Goal: Information Seeking & Learning: Learn about a topic

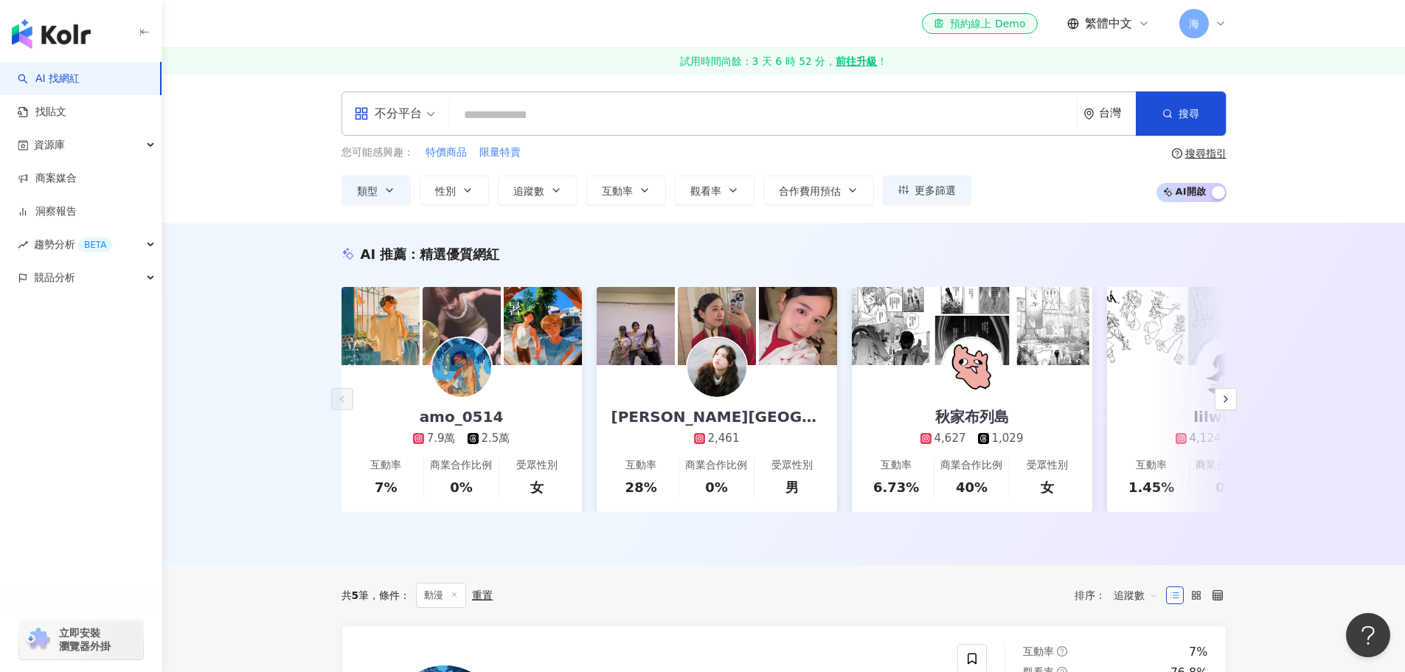
click at [548, 115] on input "search" at bounding box center [763, 115] width 615 height 28
click at [541, 105] on input "search" at bounding box center [763, 115] width 615 height 28
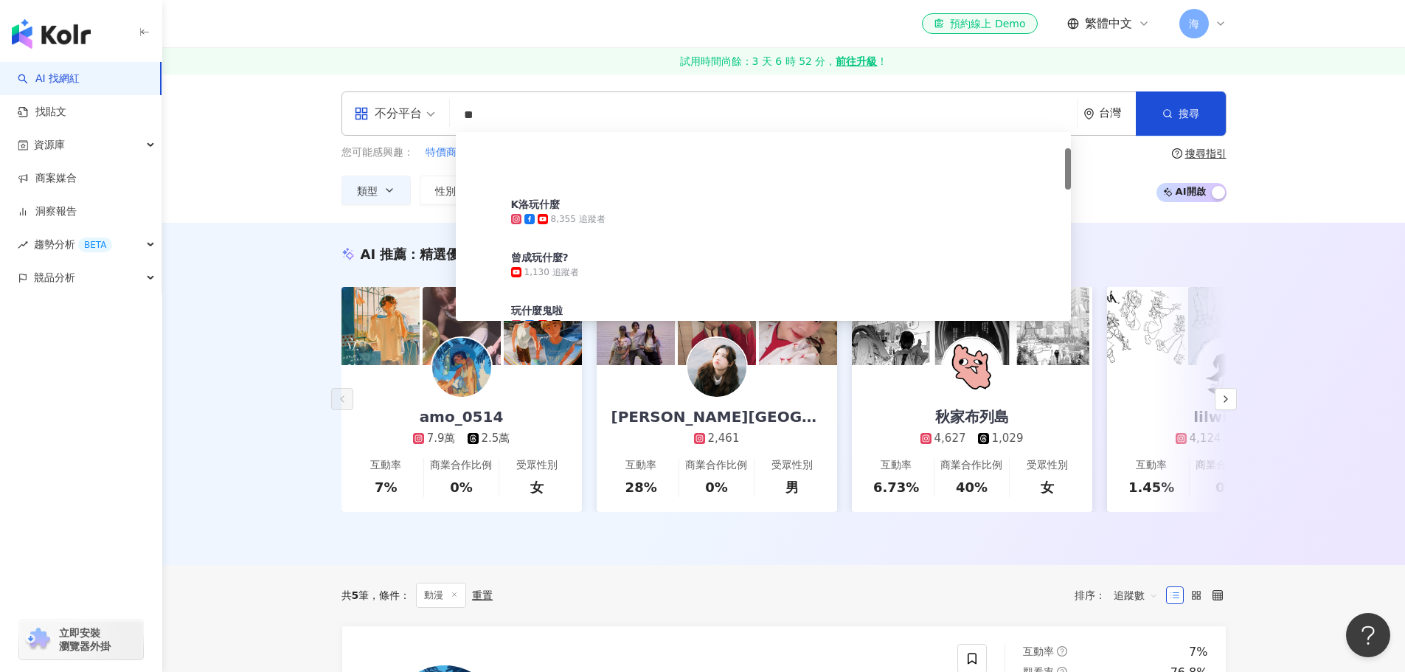
type input "*"
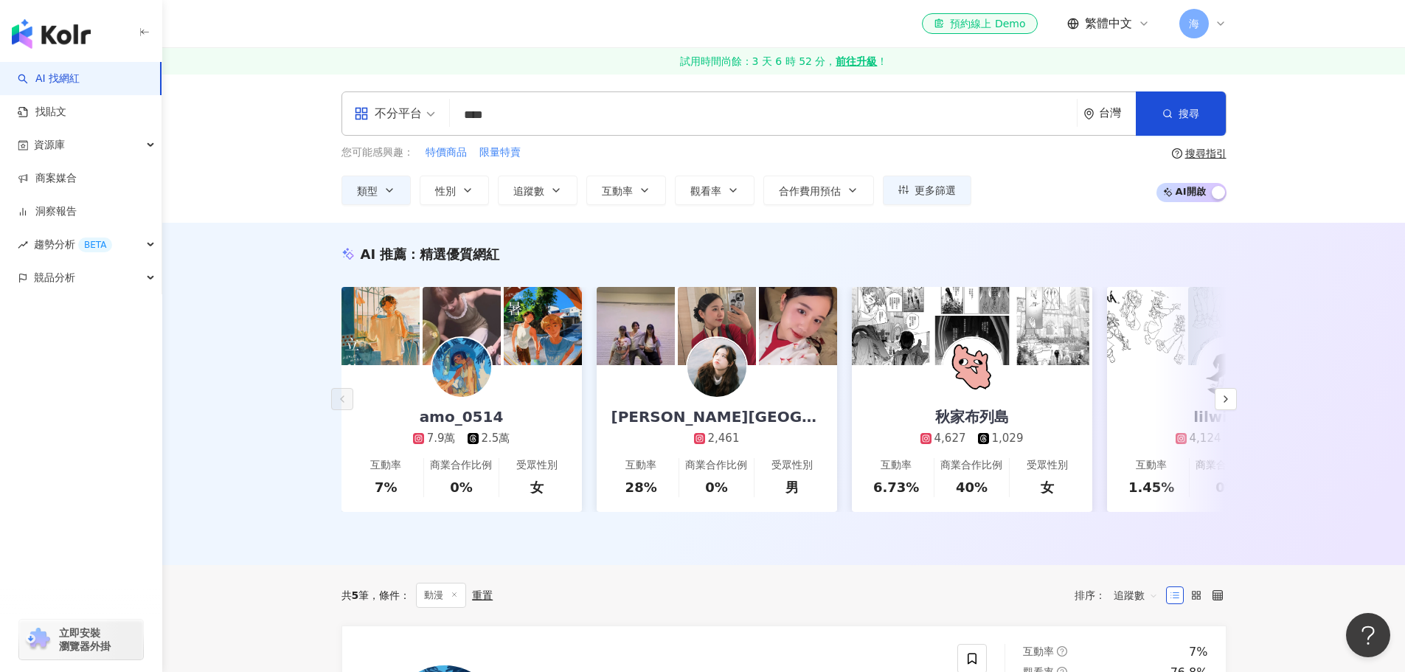
type input "**"
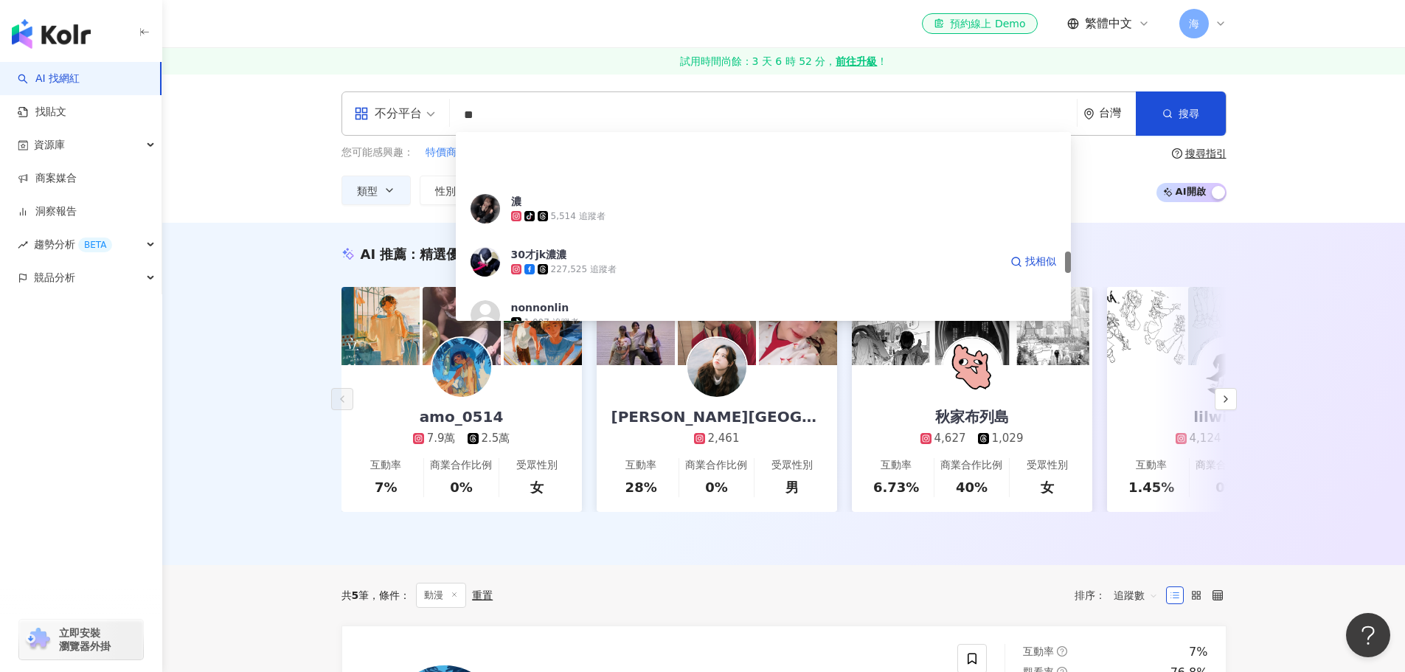
scroll to position [1032, 0]
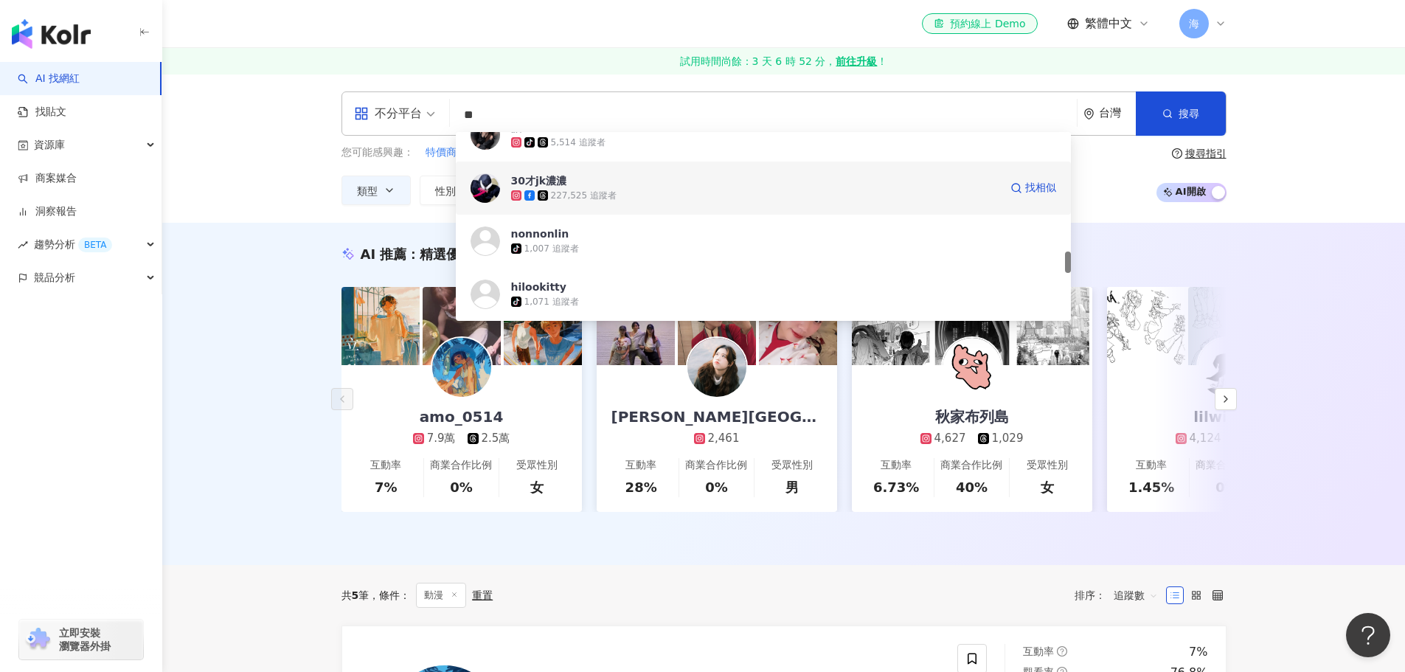
click at [664, 170] on div "30才jk濃濃 227,525 追蹤者 找相似" at bounding box center [763, 187] width 615 height 53
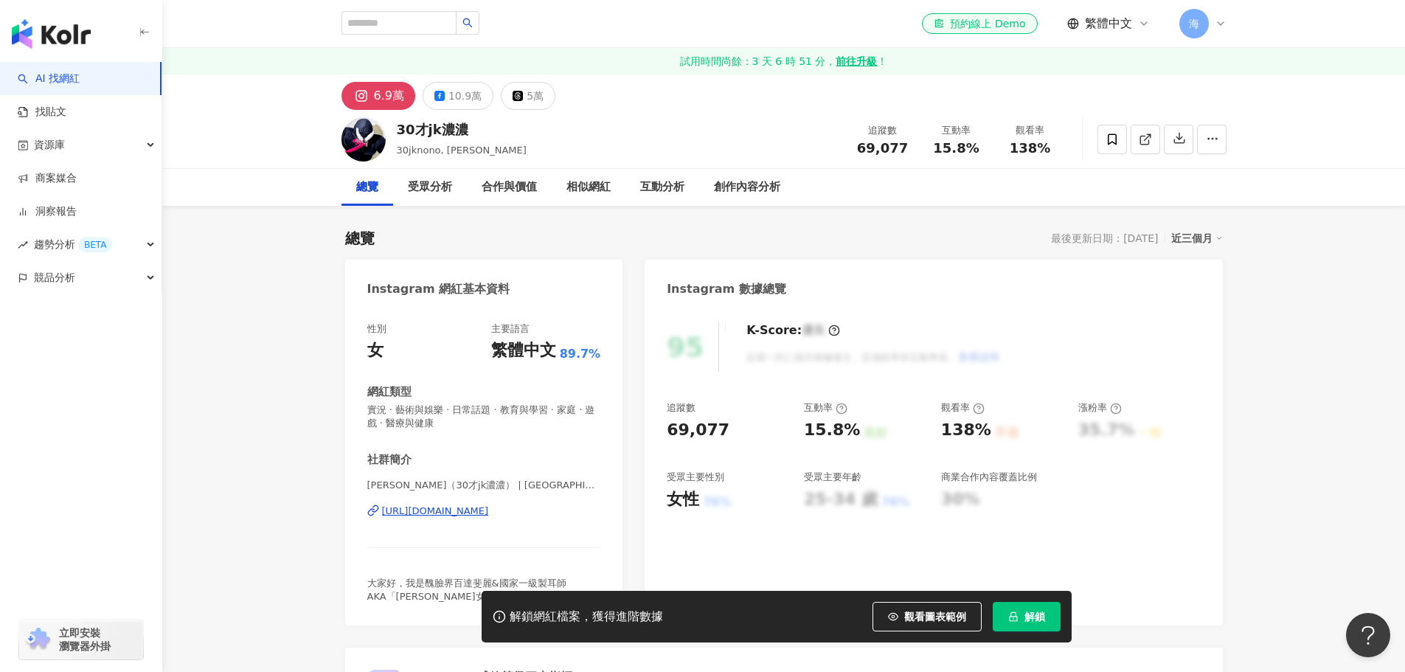
click at [1018, 611] on button "解鎖" at bounding box center [1027, 616] width 68 height 29
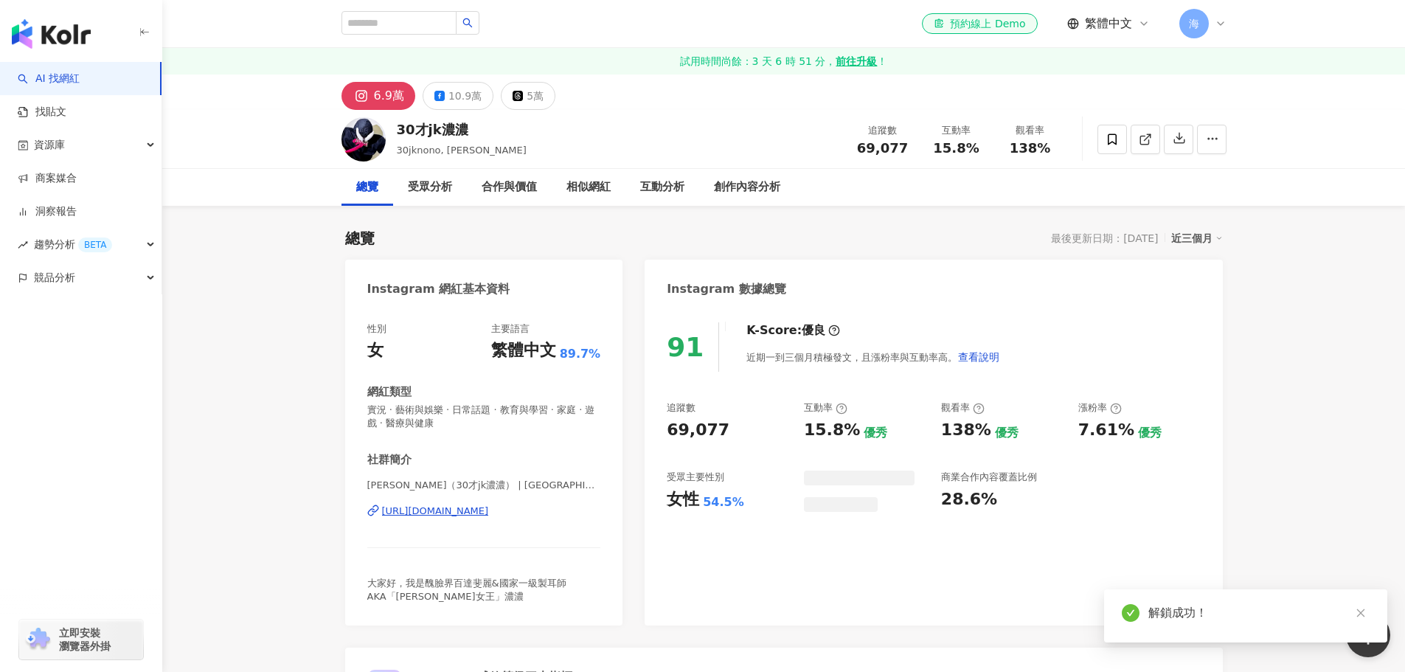
click at [441, 192] on div "受眾分析" at bounding box center [430, 187] width 44 height 18
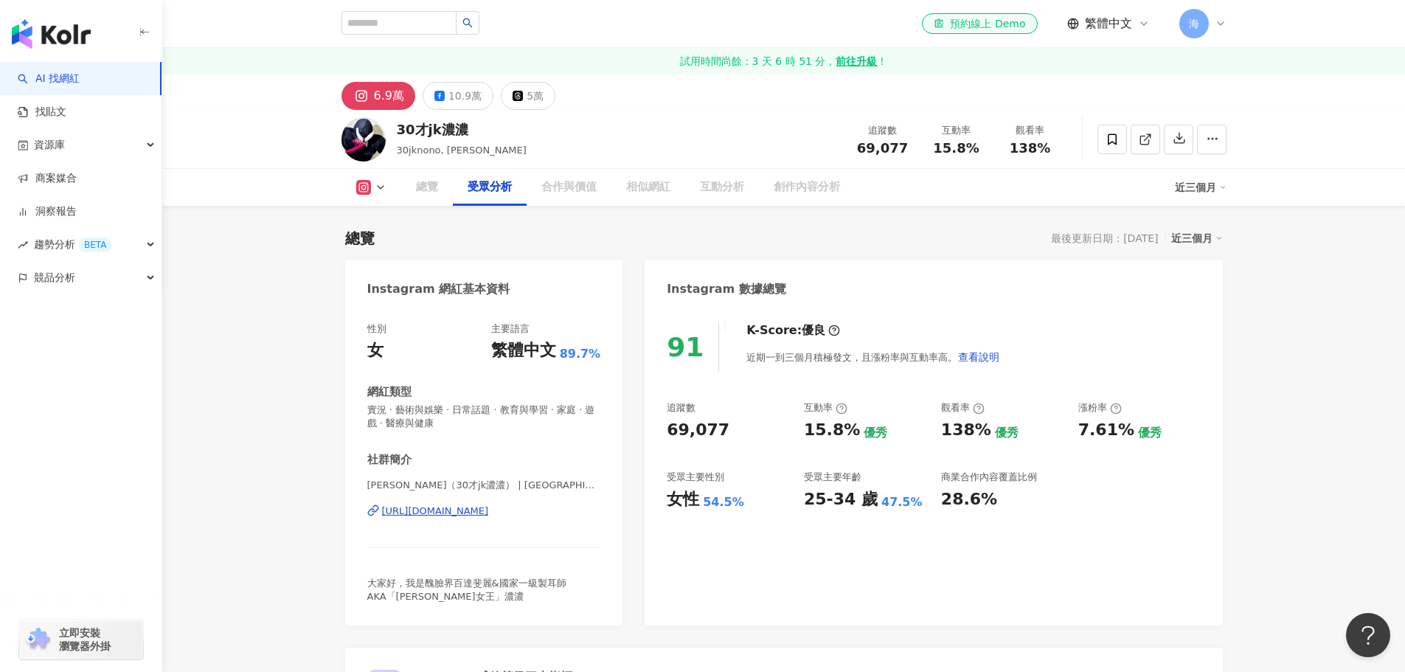
scroll to position [1273, 0]
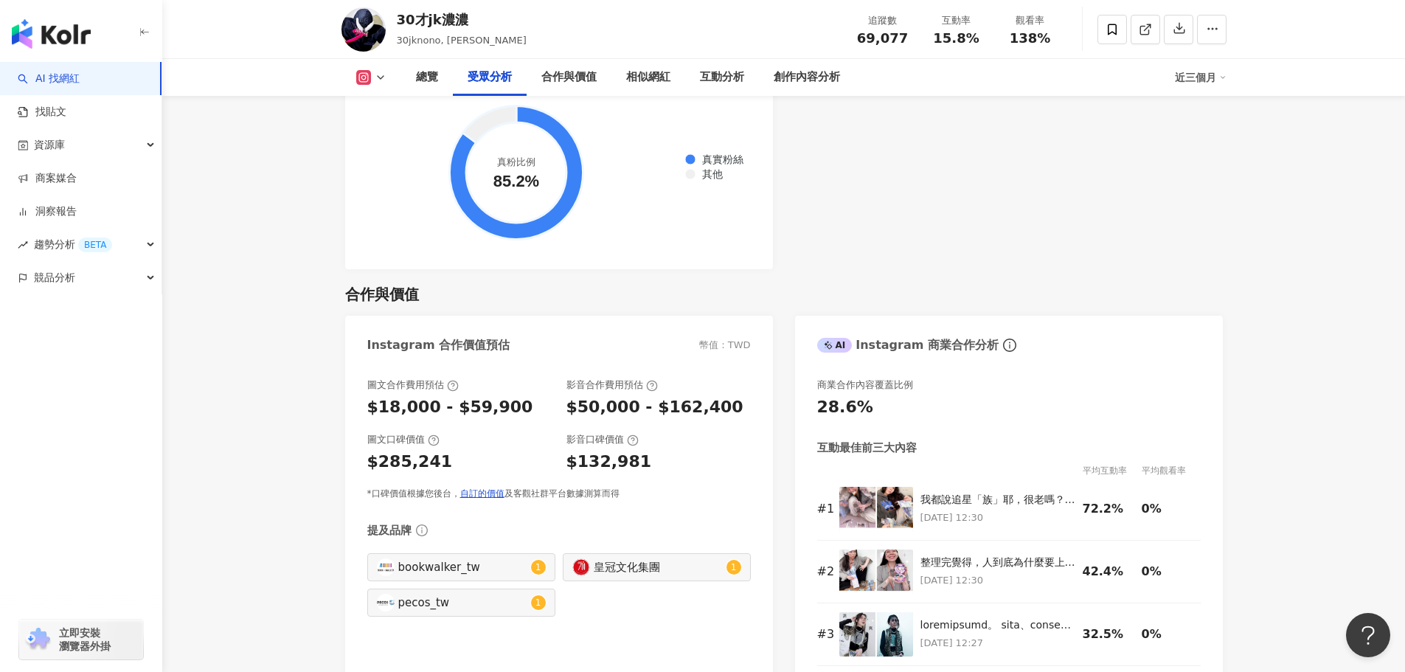
scroll to position [1863, 0]
